Goal: Information Seeking & Learning: Learn about a topic

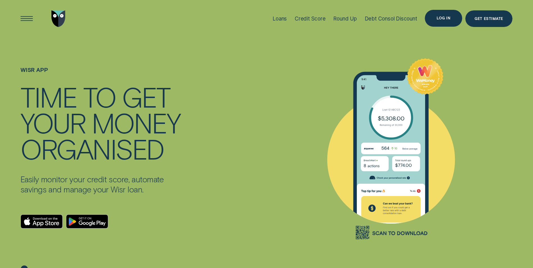
click at [435, 13] on div "Log in" at bounding box center [443, 18] width 37 height 17
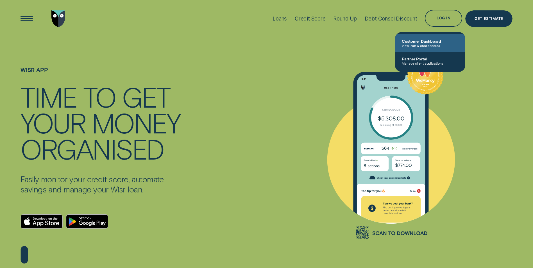
click at [414, 47] on span "View loan & credit scores" at bounding box center [430, 46] width 57 height 4
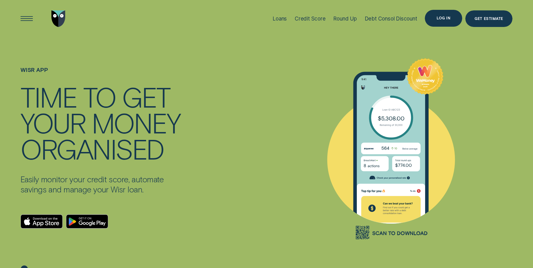
click at [439, 14] on div "Log in" at bounding box center [443, 18] width 37 height 17
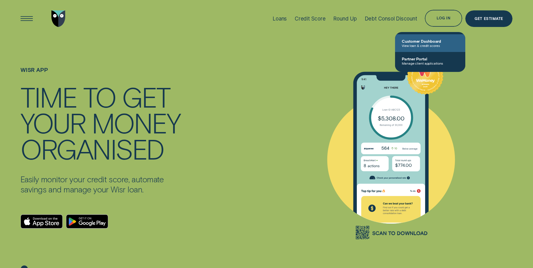
click at [419, 45] on span "View loan & credit scores" at bounding box center [430, 46] width 57 height 4
